Goal: Check status: Check status

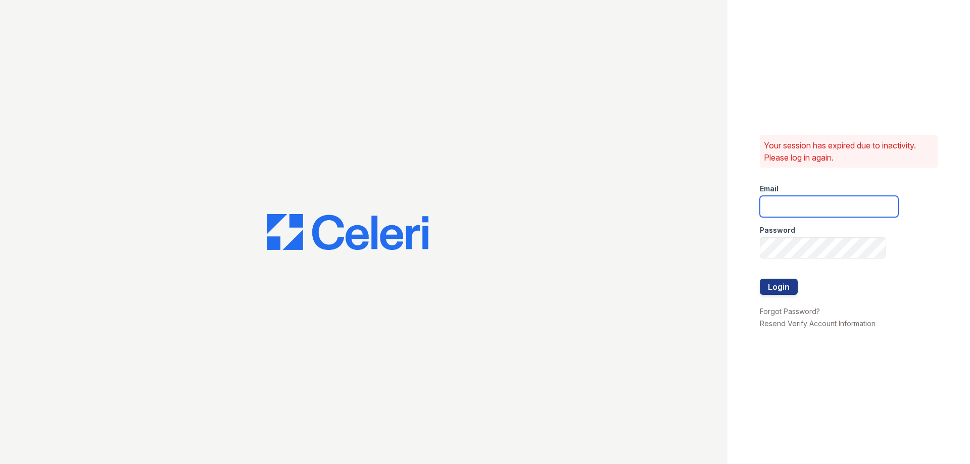
click at [765, 211] on input "email" at bounding box center [829, 206] width 138 height 21
type input "mdelarosa@lantowerliving.com"
click at [790, 285] on button "Login" at bounding box center [779, 287] width 38 height 16
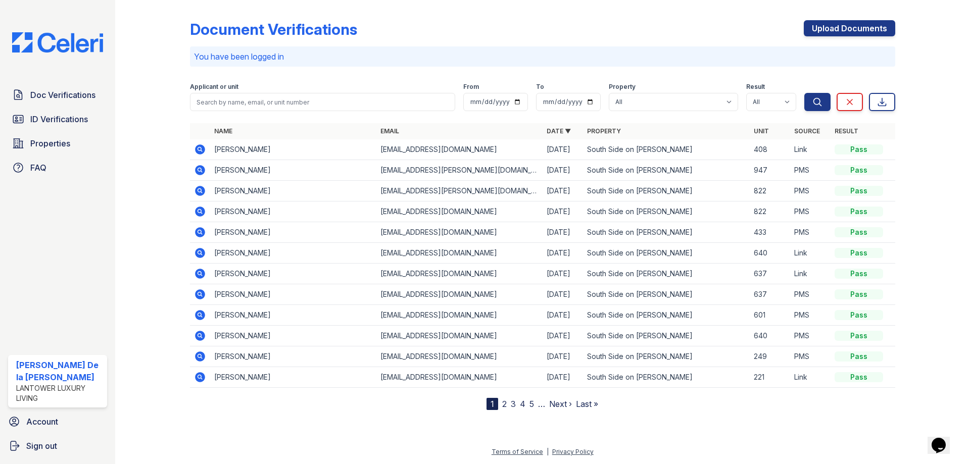
click at [203, 214] on icon at bounding box center [200, 212] width 10 height 10
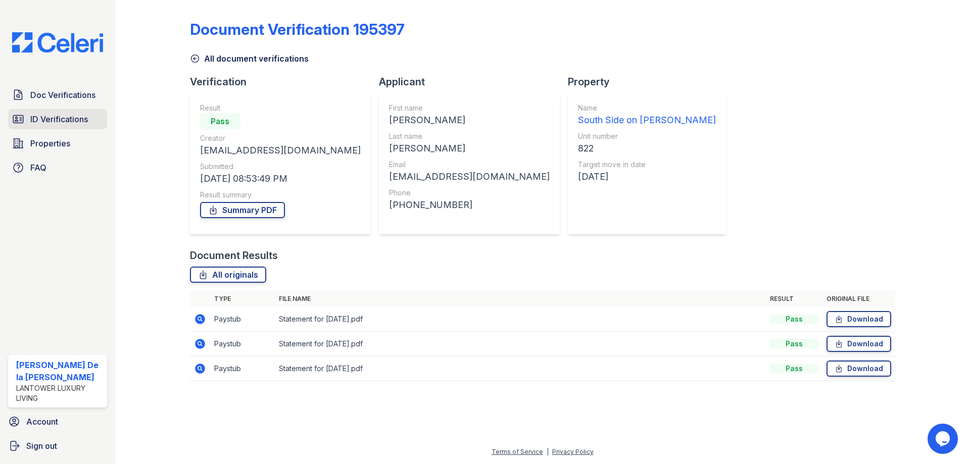
click at [67, 117] on span "ID Verifications" at bounding box center [59, 119] width 58 height 12
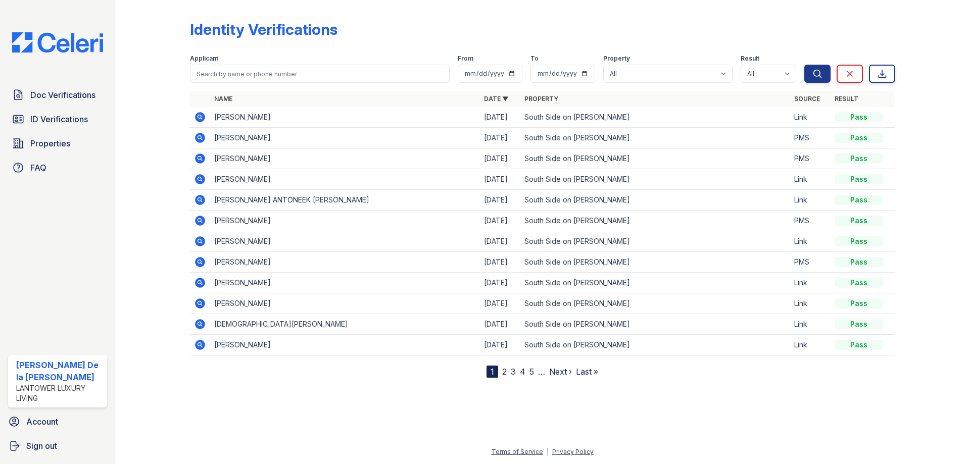
click at [205, 139] on icon at bounding box center [200, 138] width 12 height 12
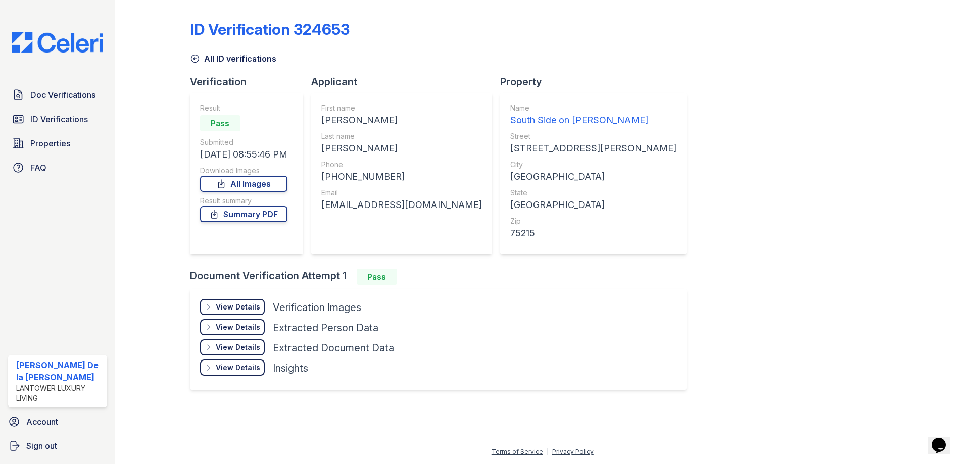
click at [232, 313] on div "View Details Details" at bounding box center [232, 307] width 65 height 16
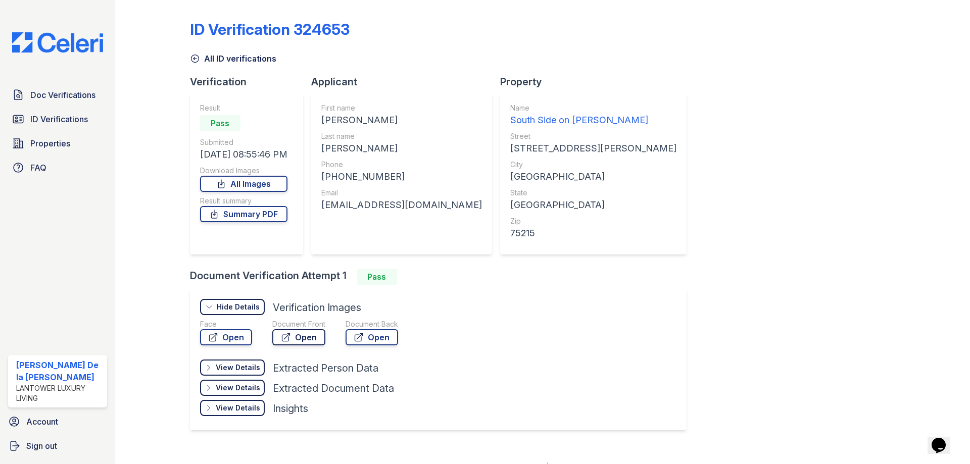
click at [284, 335] on icon at bounding box center [286, 337] width 10 height 10
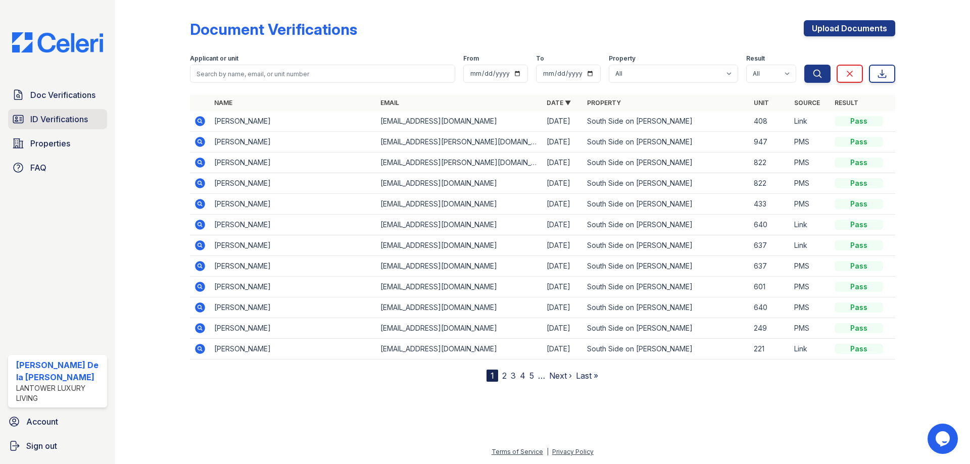
click at [96, 118] on link "ID Verifications" at bounding box center [57, 119] width 99 height 20
